Goal: Information Seeking & Learning: Learn about a topic

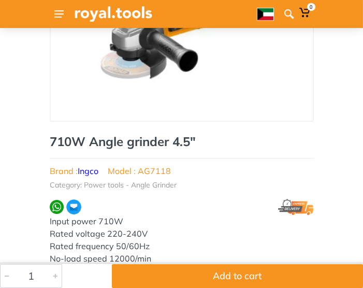
scroll to position [142, 0]
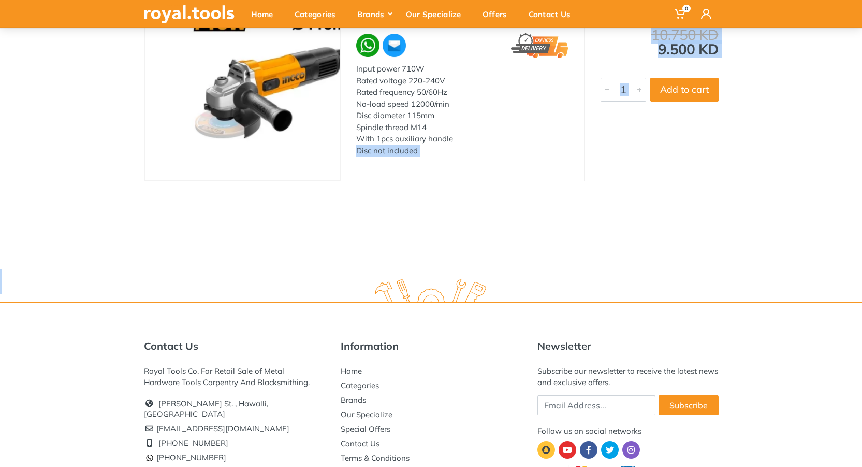
drag, startPoint x: 493, startPoint y: 203, endPoint x: 503, endPoint y: 292, distance: 89.1
click at [363, 287] on div "0" at bounding box center [431, 197] width 862 height 678
click at [363, 145] on div "‹ › 710W Angle grinder 4.5" Brand : Ingco 6420 1" at bounding box center [431, 79] width 862 height 204
click at [363, 45] on div "‹ › 710W Angle grinder 4.5" Brand : Ingco 6420 1" at bounding box center [431, 79] width 862 height 204
click at [363, 41] on div "10.750 KD 9.500 KD" at bounding box center [660, 41] width 118 height 29
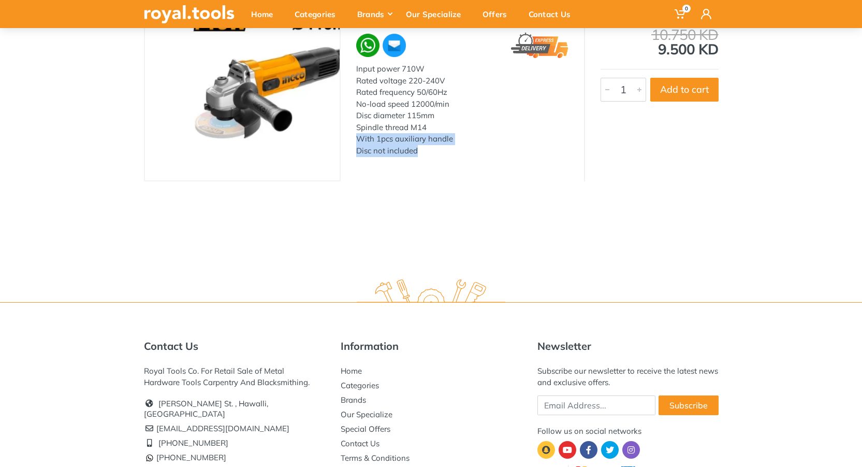
drag, startPoint x: 521, startPoint y: 143, endPoint x: 530, endPoint y: 252, distance: 108.6
click at [363, 252] on div "Home Power tools Angle Grinder 710W Angle grinder 4.5" ‹ 1" at bounding box center [431, 105] width 862 height 327
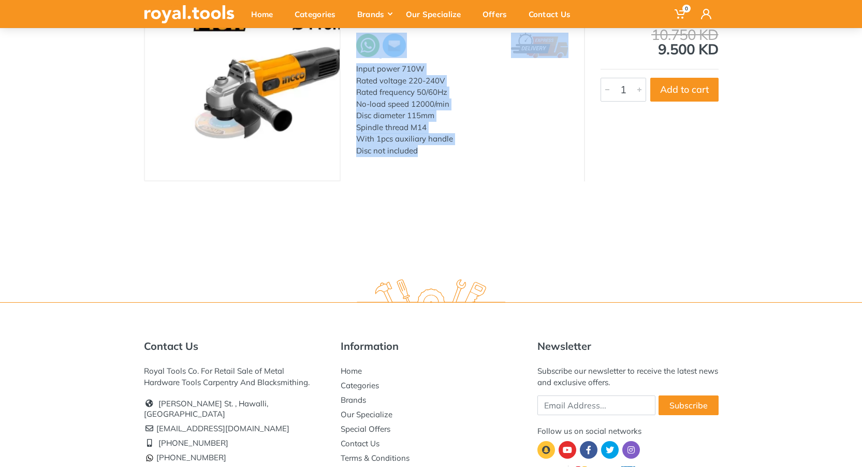
drag, startPoint x: 226, startPoint y: 196, endPoint x: 502, endPoint y: 250, distance: 281.3
click at [363, 250] on div "Home Power tools Angle Grinder 710W Angle grinder 4.5" ‹ 1" at bounding box center [431, 105] width 862 height 327
click at [363, 239] on div "Home Power tools Angle Grinder 710W Angle grinder 4.5" ‹ 1" at bounding box center [431, 105] width 862 height 327
click at [363, 214] on div "Home Power tools Angle Grinder 710W Angle grinder 4.5" ‹ 1" at bounding box center [431, 105] width 862 height 327
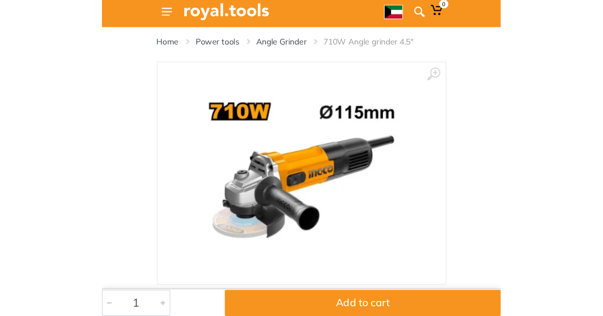
scroll to position [0, 0]
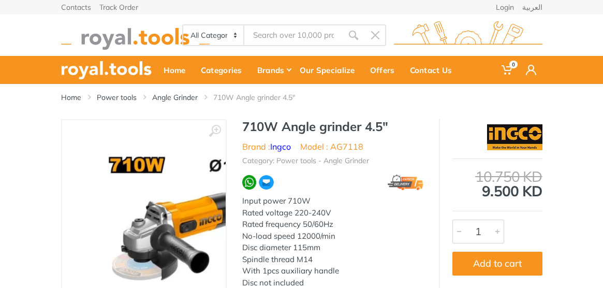
click at [363, 287] on html "0" at bounding box center [301, 144] width 603 height 288
